Goal: Task Accomplishment & Management: Manage account settings

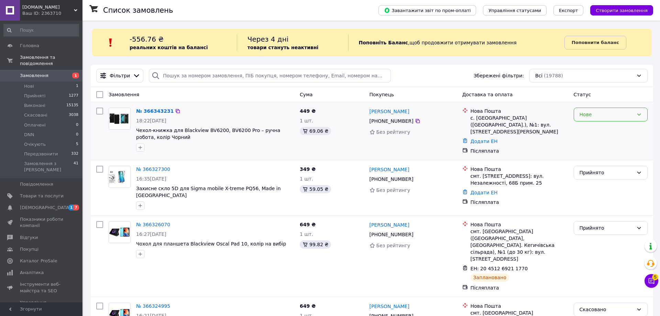
click at [595, 115] on div "Нове" at bounding box center [607, 115] width 54 height 8
drag, startPoint x: 587, startPoint y: 131, endPoint x: 588, endPoint y: 125, distance: 5.6
click at [586, 131] on li "Прийнято" at bounding box center [610, 129] width 73 height 12
click at [38, 205] on span "[DEMOGRAPHIC_DATA]" at bounding box center [45, 208] width 51 height 6
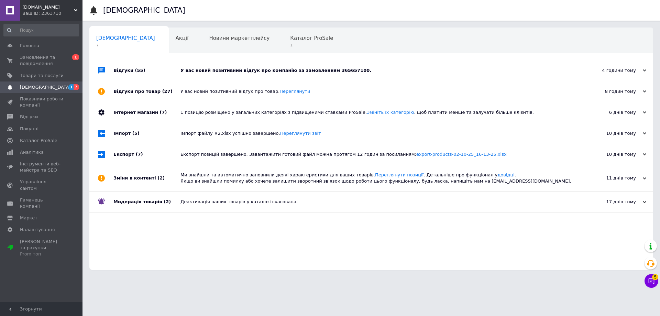
click at [413, 67] on div "У вас новий позитивний відгук про компанію за замовленням 365657100." at bounding box center [378, 70] width 397 height 21
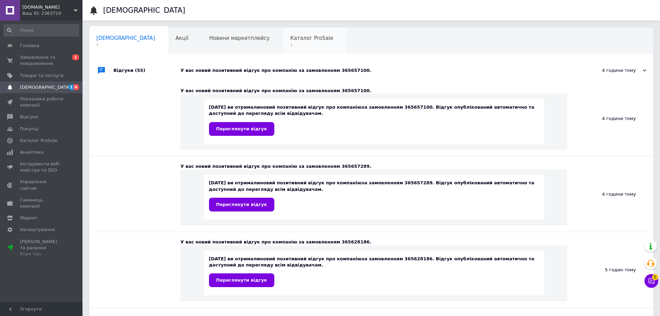
click at [283, 34] on div "Каталог ProSale 1" at bounding box center [315, 41] width 64 height 26
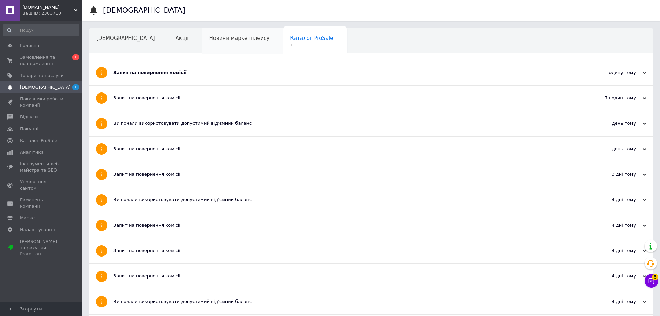
click at [209, 40] on span "Новини маркетплейсу" at bounding box center [239, 38] width 60 height 6
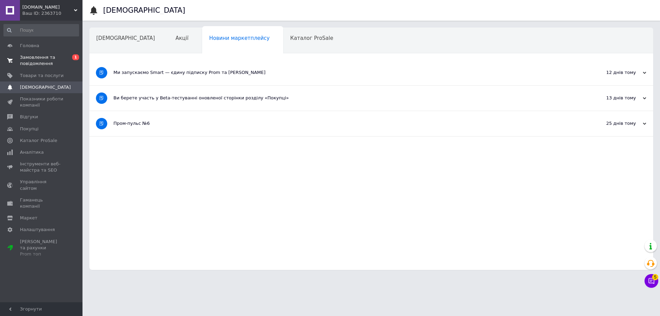
click at [48, 59] on span "Замовлення та повідомлення" at bounding box center [42, 60] width 44 height 12
